Goal: Task Accomplishment & Management: Complete application form

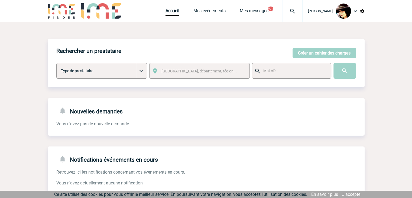
click at [292, 11] on img at bounding box center [293, 11] width 20 height 7
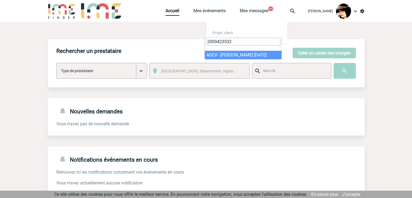
type input "2000423532"
select select "23033"
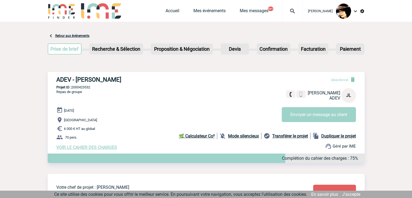
click at [287, 10] on img at bounding box center [293, 11] width 20 height 7
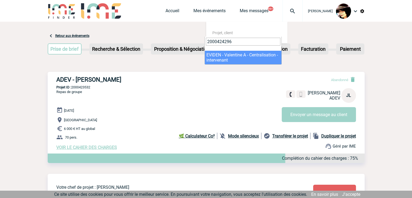
type input "2000424296"
select select "23797"
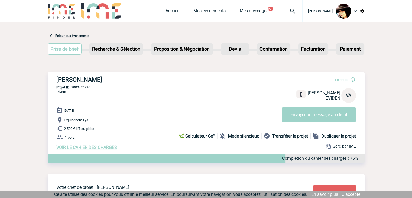
click at [168, 7] on div "Accueil Mes événements Mes messages 99+ Projet, client Projet, client" at bounding box center [234, 11] width 137 height 22
click at [168, 9] on link "Accueil" at bounding box center [173, 12] width 14 height 8
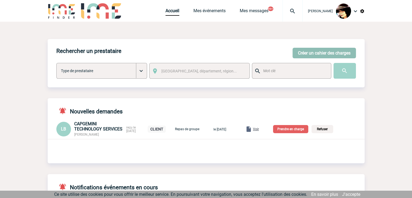
click at [310, 50] on button "Créer un cahier des charges" at bounding box center [324, 53] width 63 height 11
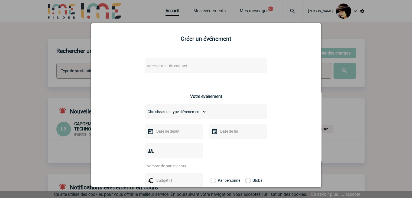
click at [205, 66] on span "Adresse mail du contact" at bounding box center [192, 66] width 95 height 8
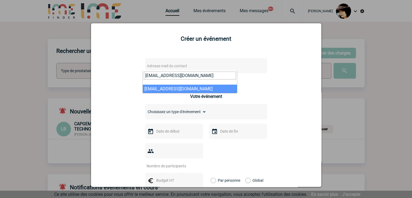
type input "VCHARBOG@bouyguestelecom.fr"
drag, startPoint x: 185, startPoint y: 87, endPoint x: 188, endPoint y: 88, distance: 2.8
select select "131563"
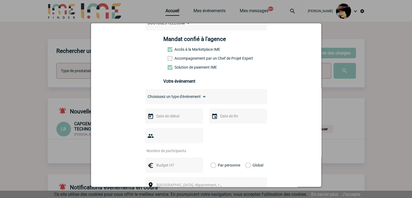
scroll to position [81, 0]
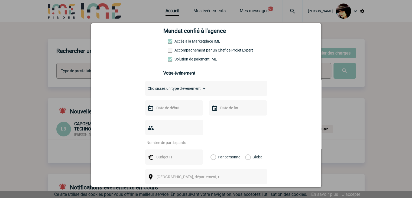
click at [170, 92] on select "Choisissez un type d'évènement Séminaire avec nuitée Séminaire sans nuitée Repa…" at bounding box center [175, 89] width 61 height 8
select select "2"
click at [145, 86] on select "Choisissez un type d'évènement Séminaire avec nuitée Séminaire sans nuitée Repa…" at bounding box center [175, 89] width 61 height 8
click at [167, 139] on input "number" at bounding box center [170, 142] width 51 height 7
drag, startPoint x: 166, startPoint y: 147, endPoint x: 170, endPoint y: 148, distance: 4.8
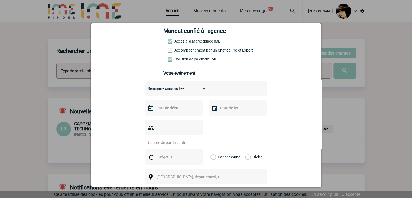
click at [166, 153] on input "text" at bounding box center [173, 156] width 37 height 7
type input "300"
click at [167, 174] on span "[GEOGRAPHIC_DATA], département, région..." at bounding box center [194, 176] width 75 height 4
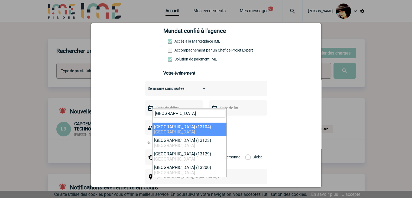
type input "arles"
select select "7200"
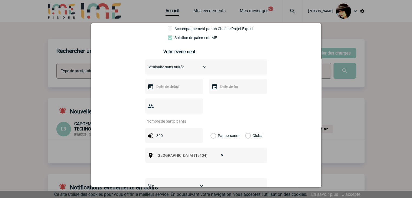
scroll to position [135, 0]
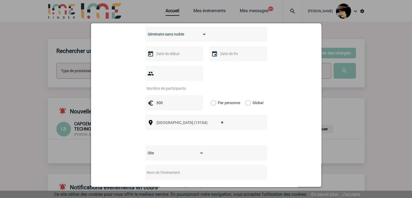
click at [161, 149] on select "Site SITE DE BOULOGNE-BILLANCOURT" at bounding box center [174, 153] width 59 height 8
select select "26"
click at [145, 149] on select "Site SITE DE BOULOGNE-BILLANCOURT" at bounding box center [174, 153] width 59 height 8
click at [162, 169] on input "text" at bounding box center [199, 172] width 108 height 7
type input "CENTRALISATION -"
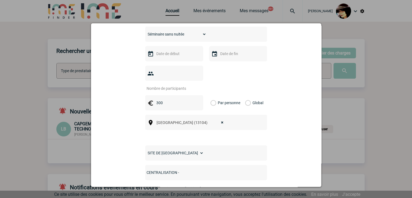
click at [166, 56] on input "text" at bounding box center [173, 53] width 37 height 7
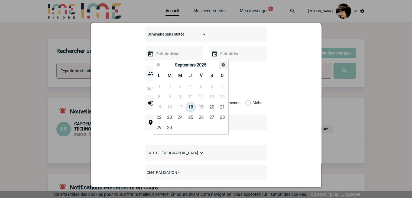
click at [225, 64] on span "Suivant" at bounding box center [223, 65] width 4 height 4
click at [181, 96] on link "5" at bounding box center [180, 97] width 10 height 10
type input "05-11-2025"
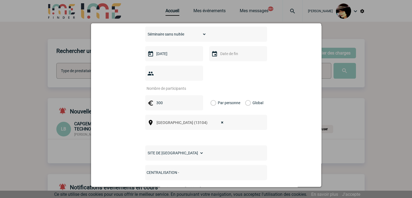
click at [171, 85] on input "number" at bounding box center [170, 88] width 51 height 7
type input "20"
click at [198, 169] on input "CENTRALISATION -" at bounding box center [199, 172] width 108 height 7
paste input "La Meunerie "Location salle de réunion 20 personnes" 05/11/2025"
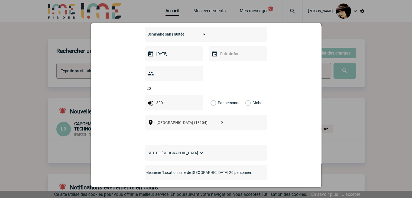
type input "CENTRALISATION -La Meunerie "Location salle de réunion 20 personnes" 05/11/2025"
click at [247, 95] on label "Global" at bounding box center [247, 102] width 4 height 15
click at [0, 0] on input "Global" at bounding box center [0, 0] width 0 height 0
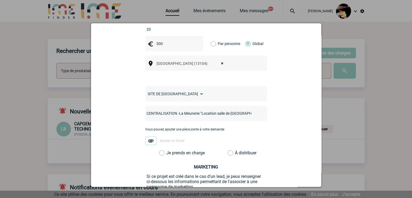
scroll to position [235, 0]
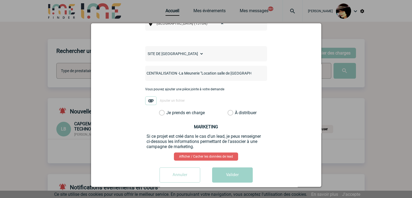
click at [231, 110] on label "À distribuer" at bounding box center [231, 112] width 6 height 5
click at [0, 0] on input "À distribuer" at bounding box center [0, 0] width 0 height 0
click at [234, 167] on button "Valider" at bounding box center [232, 174] width 41 height 15
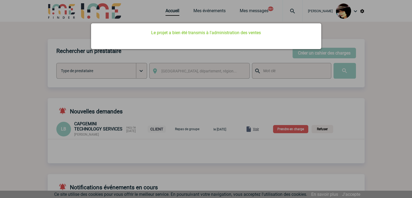
click at [240, 99] on div at bounding box center [206, 99] width 412 height 198
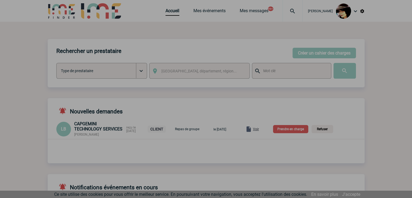
click at [164, 12] on div at bounding box center [206, 99] width 412 height 198
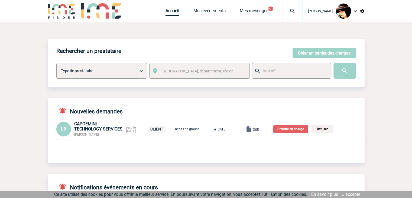
click at [166, 12] on link "Accueil" at bounding box center [173, 12] width 14 height 8
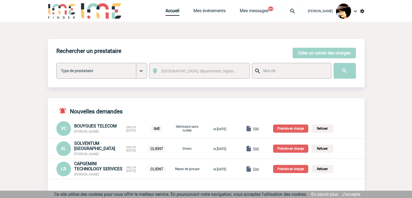
click at [259, 129] on span "Voir" at bounding box center [256, 129] width 6 height 4
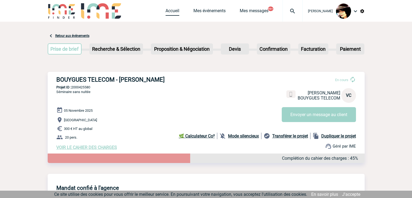
click at [166, 12] on link "Accueil" at bounding box center [173, 12] width 14 height 8
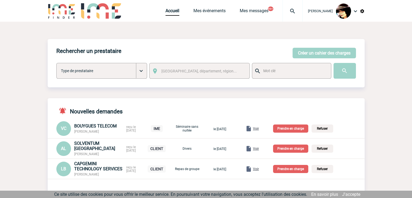
click at [289, 128] on p "Prendre en charge" at bounding box center [290, 128] width 35 height 8
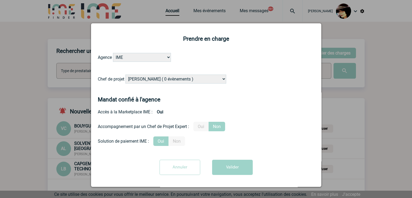
click at [166, 79] on select "[PERSON_NAME] ( 0 évènements ) [PERSON_NAME] ( 180 évènements ) [PERSON_NAME] (…" at bounding box center [175, 79] width 101 height 9
select select "132752"
click at [125, 75] on select "[PERSON_NAME] ( 0 évènements ) [PERSON_NAME] ( 180 évènements ) [PERSON_NAME] (…" at bounding box center [175, 79] width 101 height 9
click at [232, 167] on button "Valider" at bounding box center [232, 167] width 41 height 15
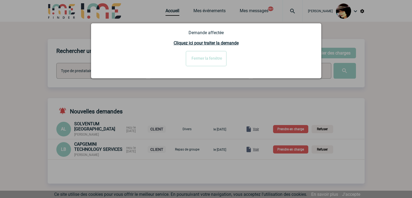
click at [146, 173] on div at bounding box center [206, 99] width 412 height 198
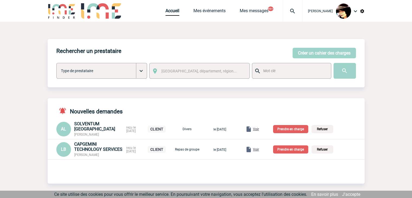
click at [259, 148] on span "Voir" at bounding box center [256, 149] width 6 height 4
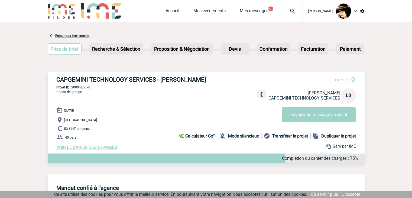
click at [105, 147] on span "VOIR LE CAHIER DES CHARGES" at bounding box center [86, 147] width 61 height 5
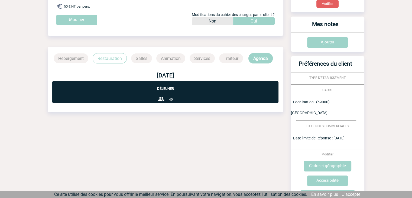
scroll to position [124, 0]
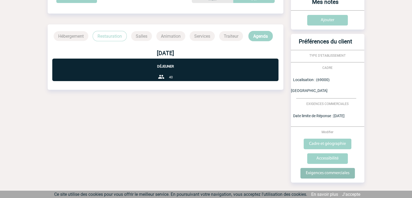
click at [319, 168] on input "Exigences commerciales" at bounding box center [327, 173] width 54 height 11
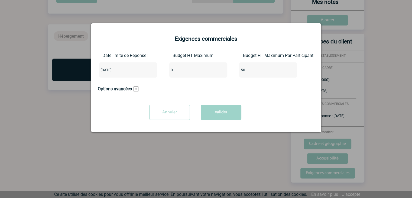
click at [179, 71] on input "0" at bounding box center [194, 69] width 51 height 7
type input "2000"
click at [227, 112] on button "Valider" at bounding box center [221, 112] width 41 height 15
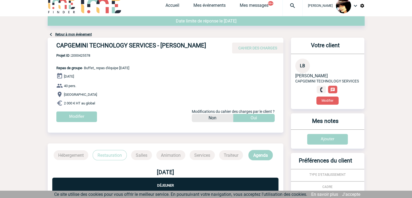
scroll to position [0, 0]
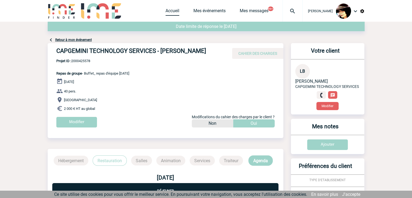
click at [166, 11] on link "Accueil" at bounding box center [173, 12] width 14 height 8
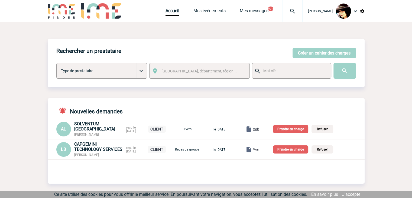
click at [288, 149] on p "Prendre en charge" at bounding box center [290, 149] width 35 height 8
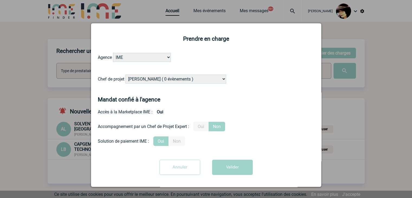
click at [161, 80] on select "Alizée VERLAGUET ( 0 évènements ) Anne-Françoise BONHOMME ( 180 évènements ) An…" at bounding box center [175, 79] width 101 height 9
select select "132114"
click at [125, 75] on select "Alizée VERLAGUET ( 0 évènements ) Anne-Françoise BONHOMME ( 180 évènements ) An…" at bounding box center [175, 79] width 101 height 9
drag, startPoint x: 200, startPoint y: 125, endPoint x: 198, endPoint y: 122, distance: 3.5
click at [198, 122] on label "Oui" at bounding box center [200, 126] width 15 height 9
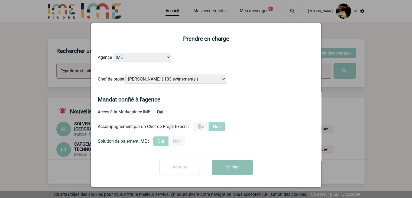
click at [230, 168] on button "Valider" at bounding box center [232, 167] width 41 height 15
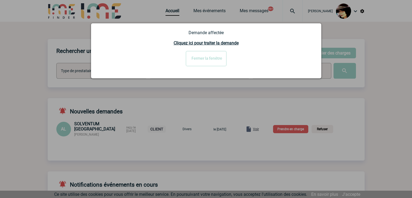
click at [149, 144] on div at bounding box center [206, 99] width 412 height 198
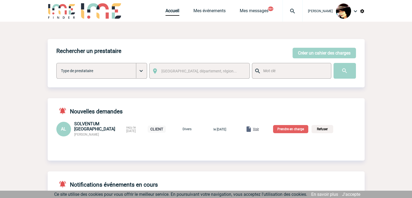
click at [259, 130] on span "Voir" at bounding box center [256, 129] width 6 height 4
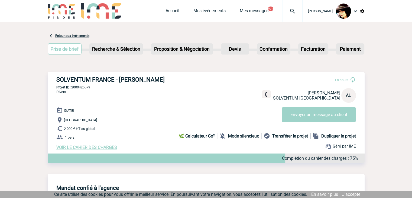
click at [106, 149] on span "VOIR LE CAHIER DES CHARGES" at bounding box center [86, 147] width 61 height 5
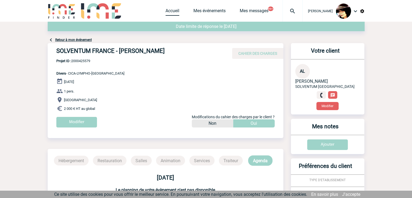
click at [166, 13] on link "Accueil" at bounding box center [173, 12] width 14 height 8
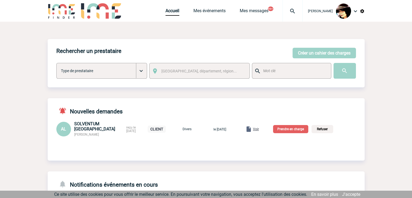
click at [287, 130] on p "Prendre en charge" at bounding box center [290, 129] width 35 height 8
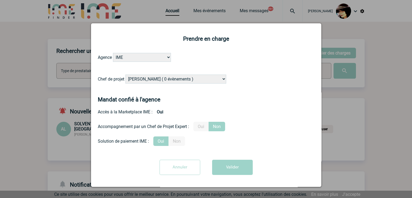
click at [174, 82] on select "Alizée VERLAGUET ( 0 évènements ) Anne-Françoise BONHOMME ( 180 évènements ) An…" at bounding box center [175, 79] width 101 height 9
select select "129741"
click at [173, 82] on select "Alizée VERLAGUET ( 0 évènements ) Anne-Françoise BONHOMME ( 180 évènements ) An…" at bounding box center [175, 79] width 101 height 9
click at [200, 127] on label "Oui" at bounding box center [200, 126] width 15 height 9
click at [228, 168] on button "Valider" at bounding box center [232, 167] width 41 height 15
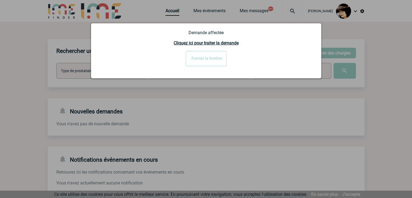
click at [208, 61] on input "Fermer la fenêtre" at bounding box center [206, 58] width 41 height 15
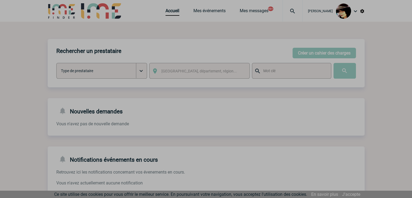
click at [165, 11] on div at bounding box center [206, 99] width 412 height 198
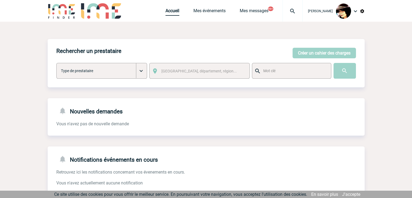
click at [166, 11] on link "Accueil" at bounding box center [173, 12] width 14 height 8
